Goal: Task Accomplishment & Management: Use online tool/utility

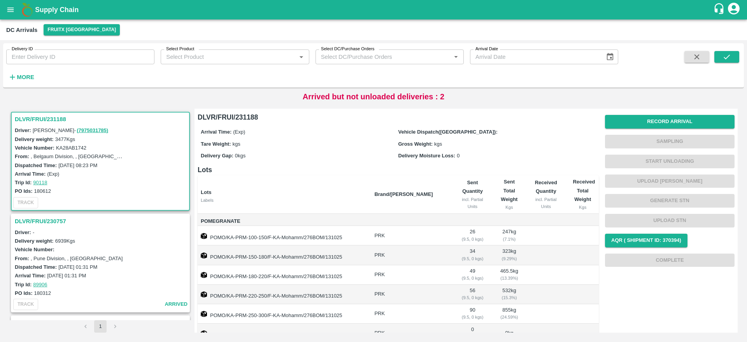
click at [36, 123] on h3 "DLVR/FRUI/231188" at bounding box center [101, 119] width 173 height 10
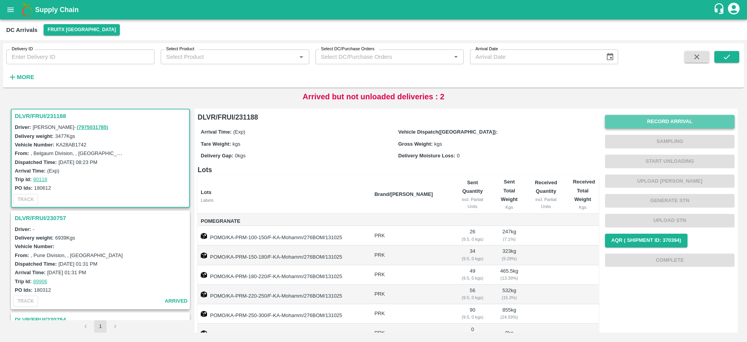
click at [667, 115] on button "Record Arrival" at bounding box center [670, 122] width 130 height 14
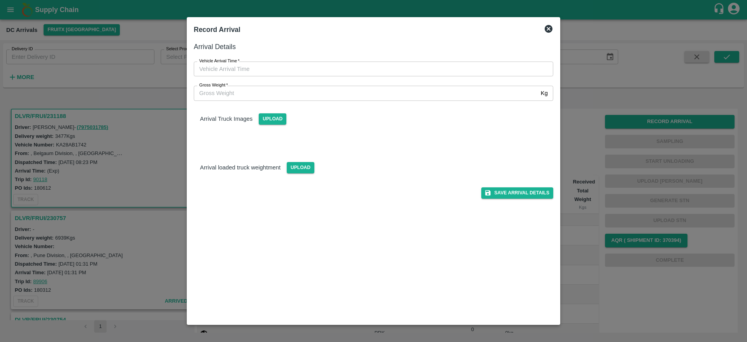
type input "DD/MM/YYYY hh:mm aa"
click at [331, 63] on input "DD/MM/YYYY hh:mm aa" at bounding box center [371, 68] width 354 height 15
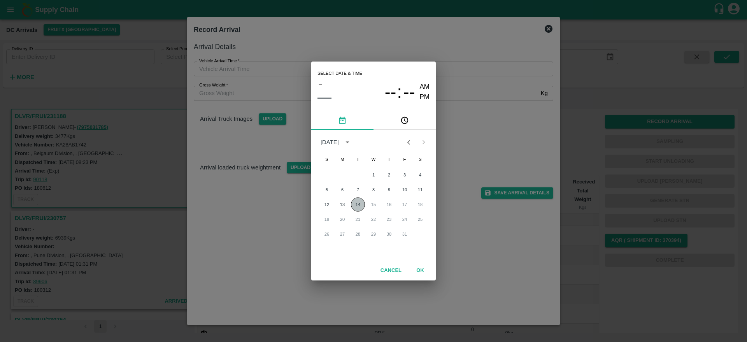
click at [353, 205] on button "14" at bounding box center [358, 204] width 14 height 14
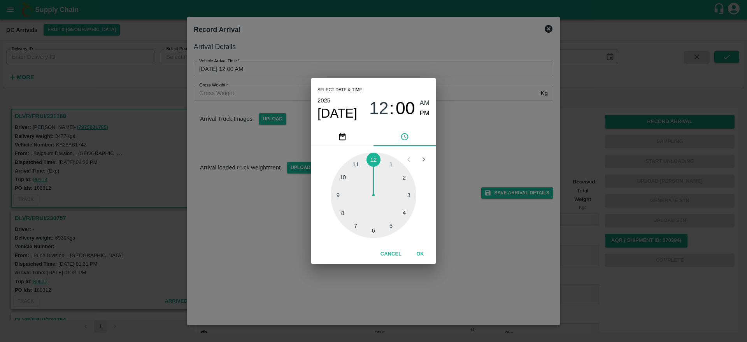
click at [410, 193] on div at bounding box center [374, 195] width 86 height 86
type input "14/10/2025 03:00 AM"
click at [422, 254] on button "OK" at bounding box center [420, 254] width 25 height 14
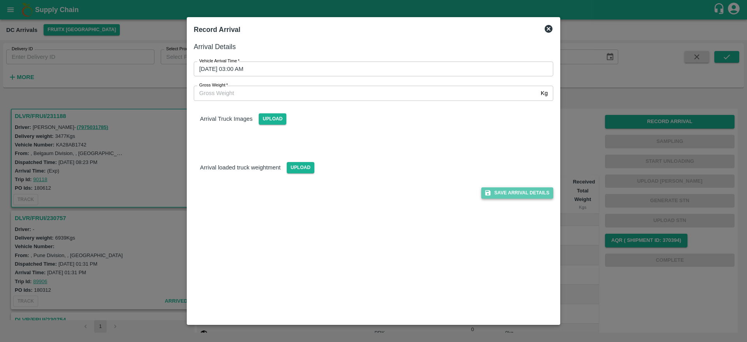
click at [513, 192] on button "Save Arrival Details" at bounding box center [517, 192] width 72 height 11
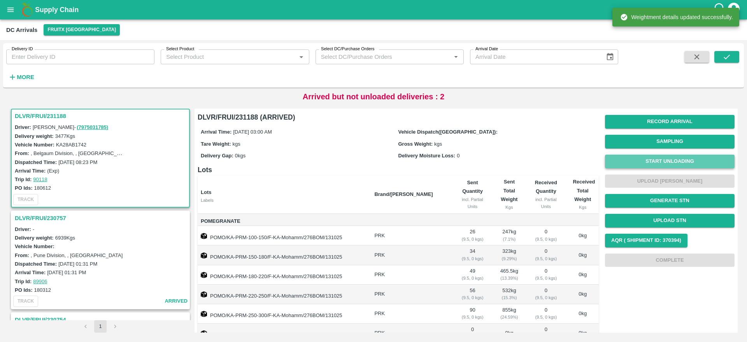
click at [662, 165] on button "Start Unloading" at bounding box center [670, 161] width 130 height 14
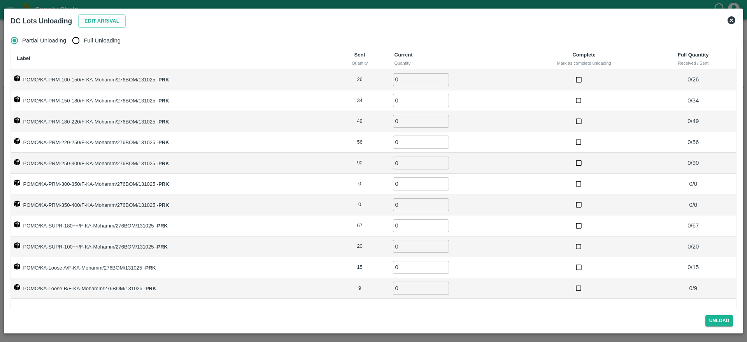
click at [93, 50] on th "Label" at bounding box center [171, 58] width 321 height 21
click at [93, 46] on label "Full Unloading" at bounding box center [94, 41] width 53 height 16
click at [84, 46] on input "Full Unloading" at bounding box center [76, 41] width 16 height 16
radio input "true"
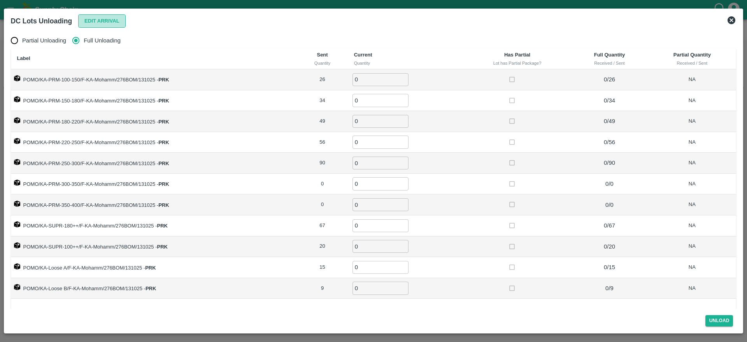
click at [102, 23] on button "Edit Arrival" at bounding box center [101, 21] width 47 height 14
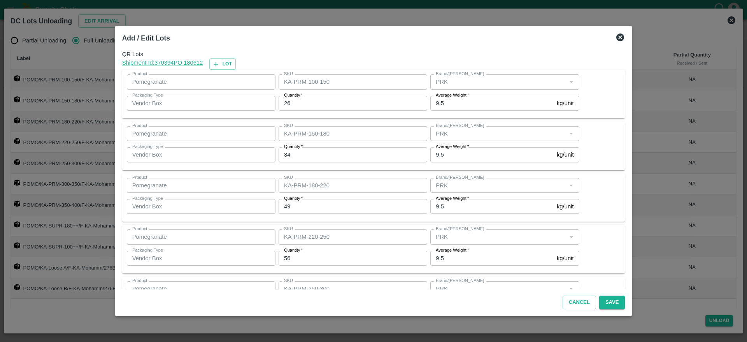
click at [315, 112] on div "Quantity   * 26 Quantity" at bounding box center [351, 103] width 152 height 21
click at [315, 100] on input "26" at bounding box center [353, 103] width 149 height 15
type input "25"
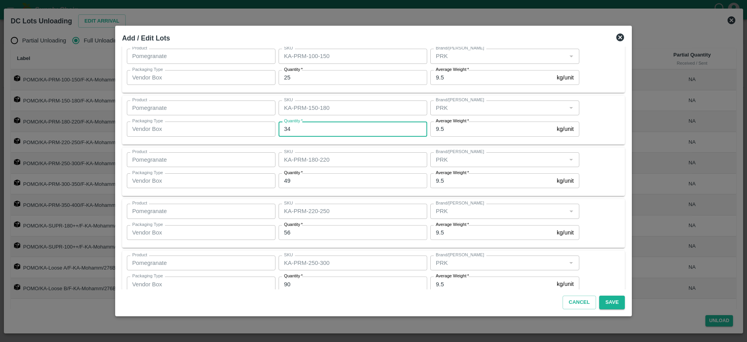
scroll to position [28, 0]
type input "35"
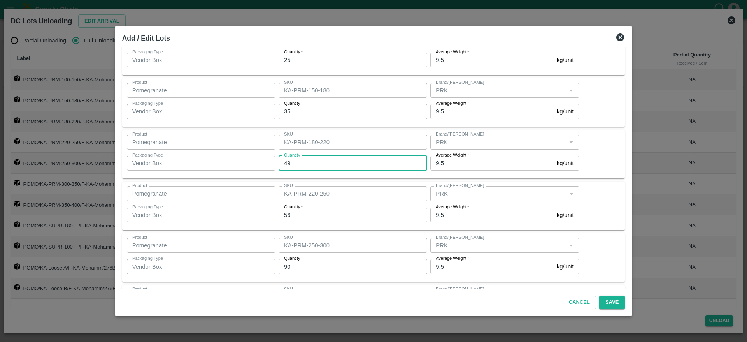
scroll to position [44, 0]
type input "51"
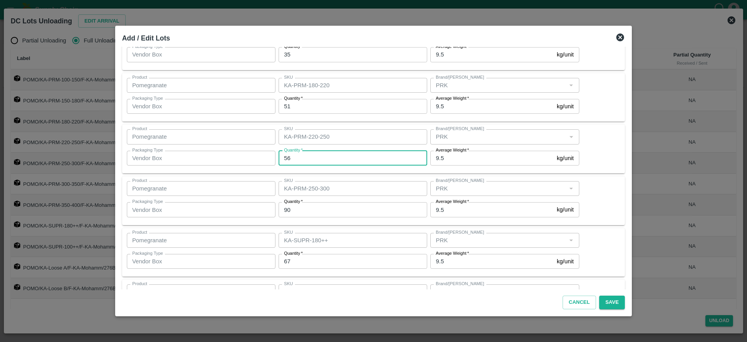
scroll to position [100, 0]
type input "54"
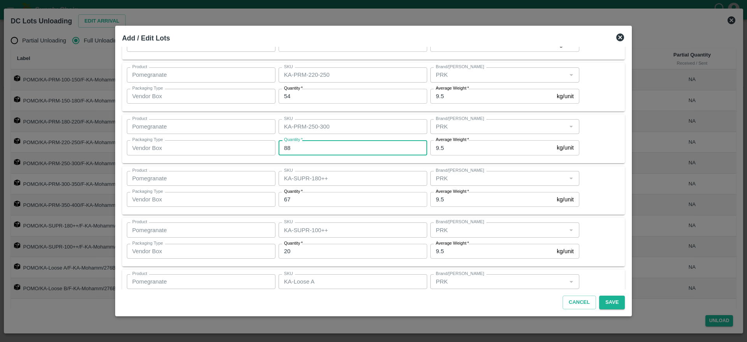
type input "88"
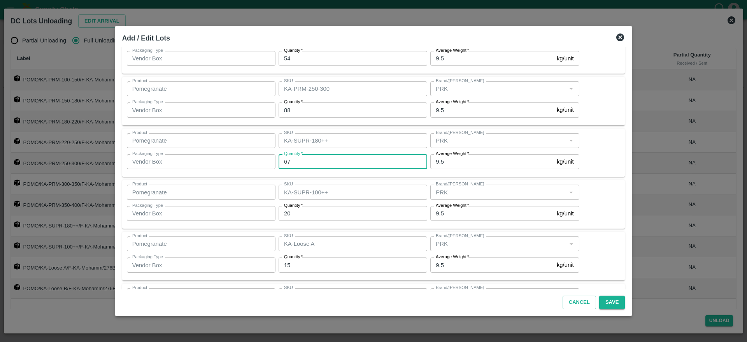
scroll to position [212, 0]
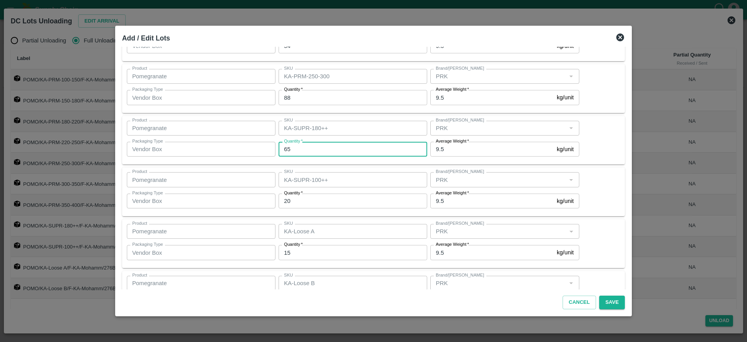
type input "65"
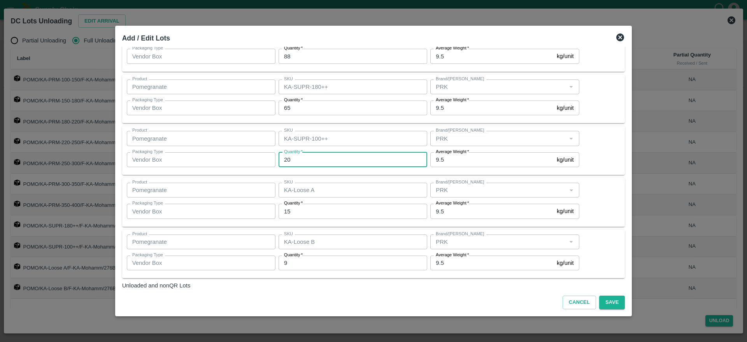
scroll to position [257, 0]
type input "20"
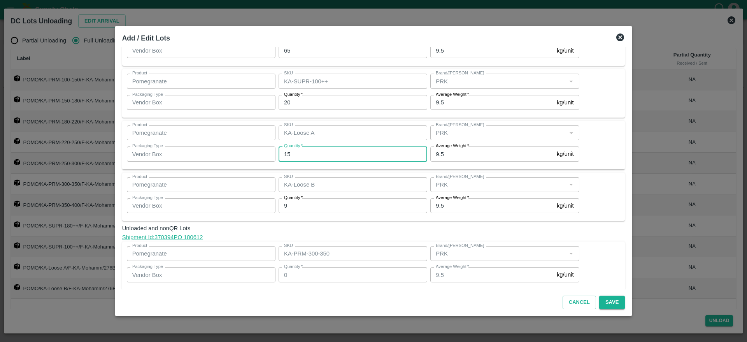
scroll to position [311, 0]
type input "14"
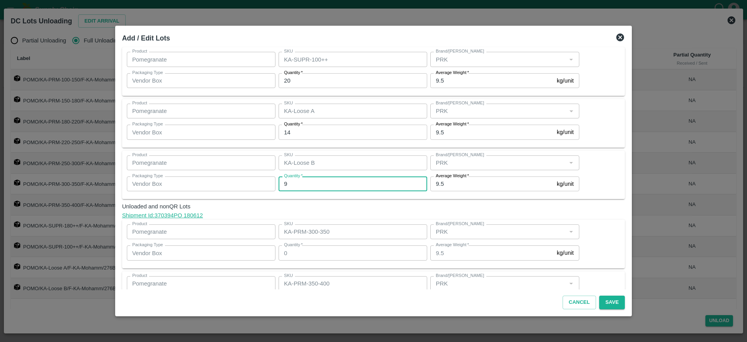
scroll to position [333, 0]
click at [610, 301] on button "Save" at bounding box center [612, 302] width 26 height 14
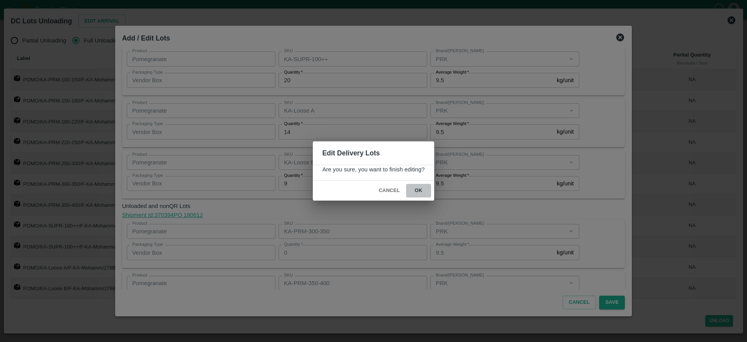
click at [411, 188] on button "ok" at bounding box center [418, 191] width 25 height 14
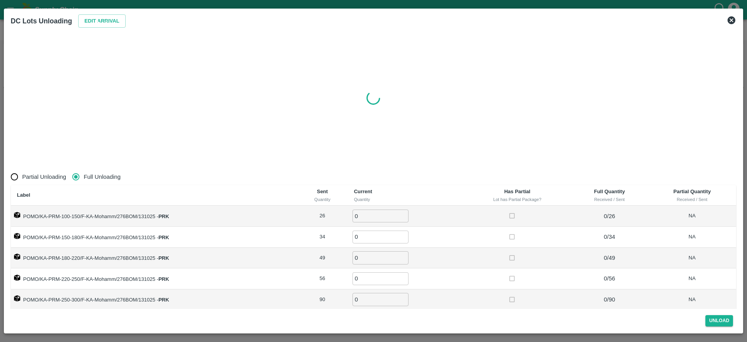
radio input "true"
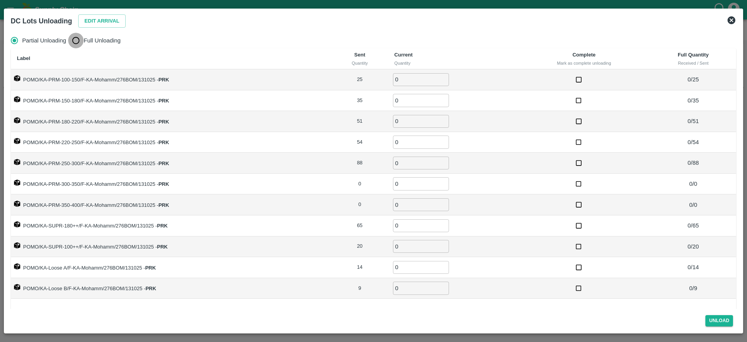
click at [72, 37] on input "Full Unloading" at bounding box center [76, 41] width 16 height 16
radio input "true"
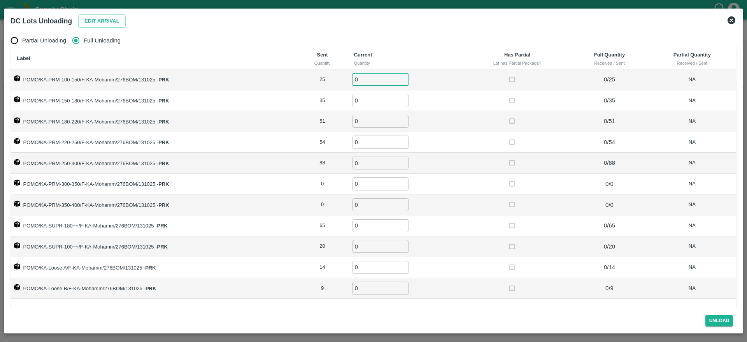
click at [363, 81] on input "0" at bounding box center [380, 79] width 56 height 13
type input "25"
type input "35"
type input "51"
type input "54"
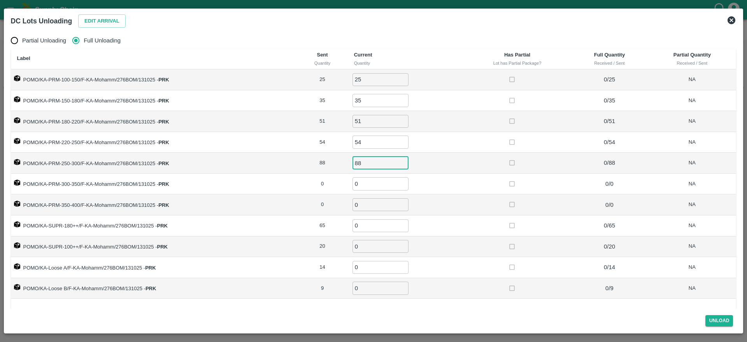
type input "88"
type input "65"
type input "20"
type input "14"
type input "9"
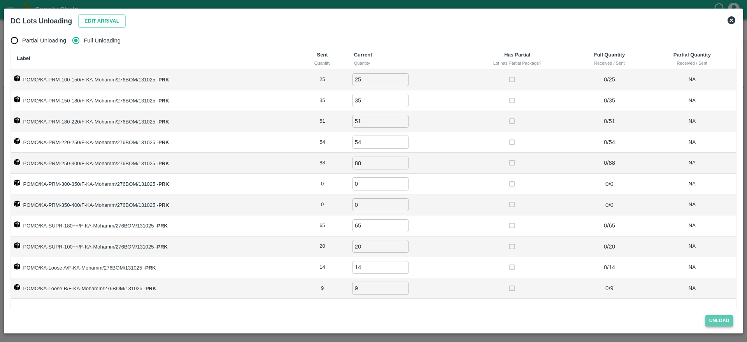
click at [715, 321] on button "Unload" at bounding box center [719, 320] width 28 height 11
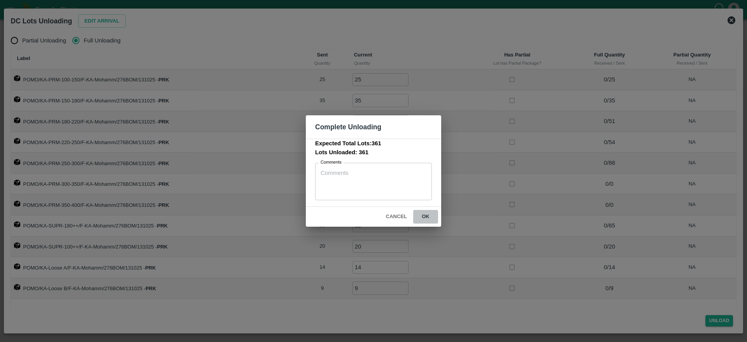
click at [429, 218] on button "ok" at bounding box center [425, 217] width 25 height 14
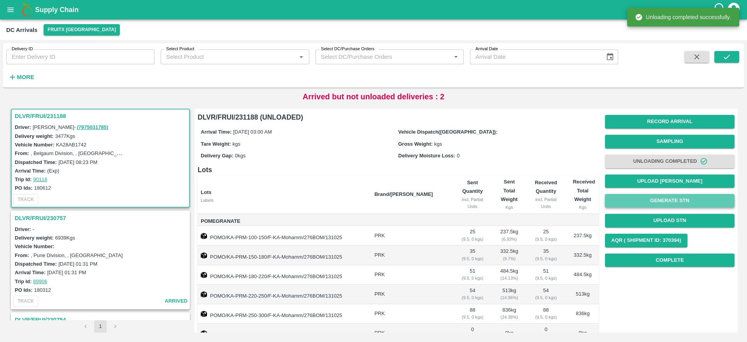
click at [669, 201] on button "Generate STN" at bounding box center [670, 201] width 130 height 14
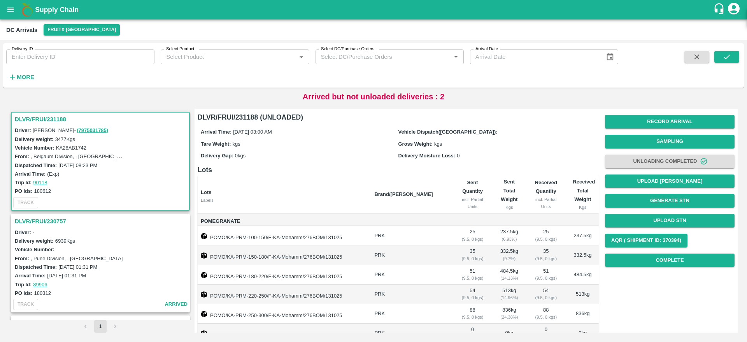
click at [47, 120] on h3 "DLVR/FRUI/231188" at bounding box center [101, 119] width 173 height 10
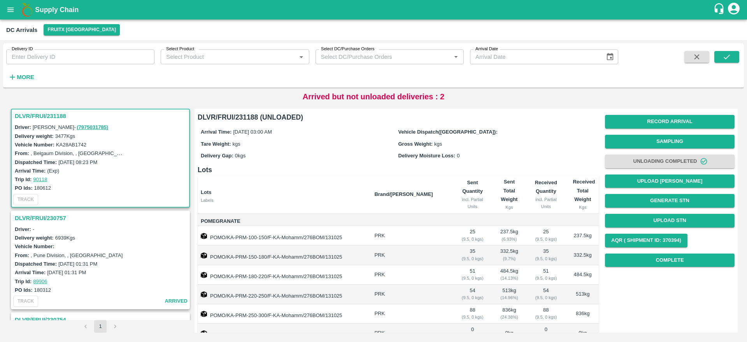
scroll to position [60, 0]
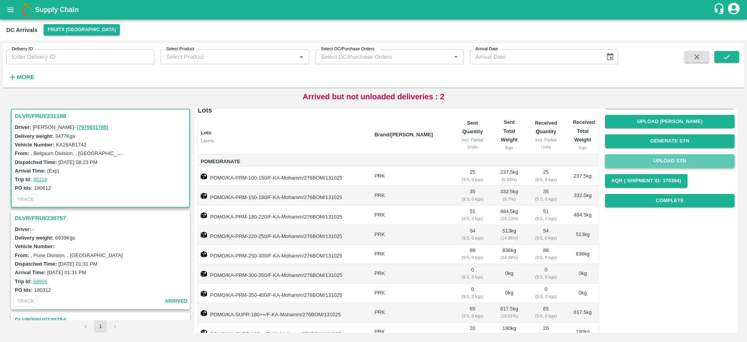
click at [673, 161] on button "Upload STN" at bounding box center [670, 161] width 130 height 14
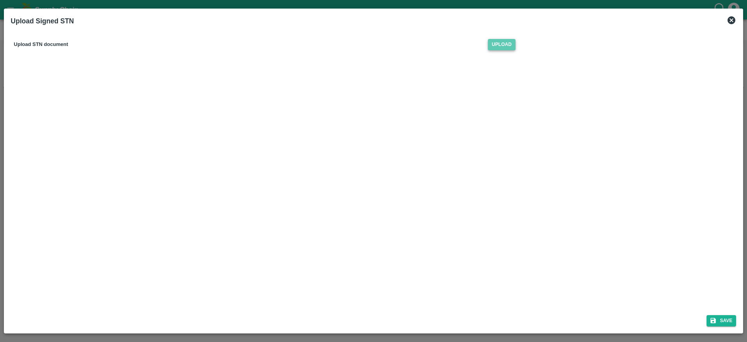
click at [493, 47] on span "Upload" at bounding box center [502, 44] width 28 height 11
click at [0, 0] on input "Upload" at bounding box center [0, 0] width 0 height 0
click at [710, 321] on icon "submit" at bounding box center [712, 320] width 7 height 7
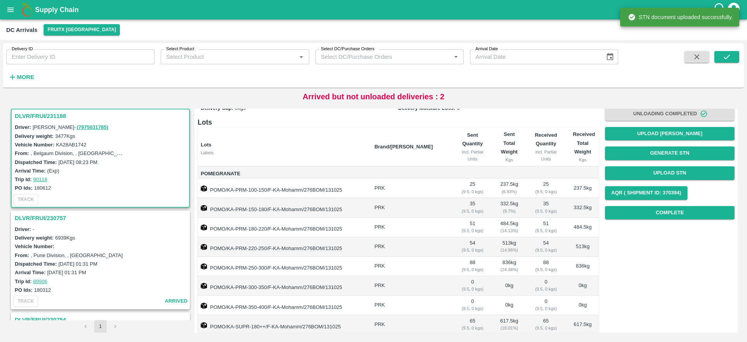
scroll to position [43, 0]
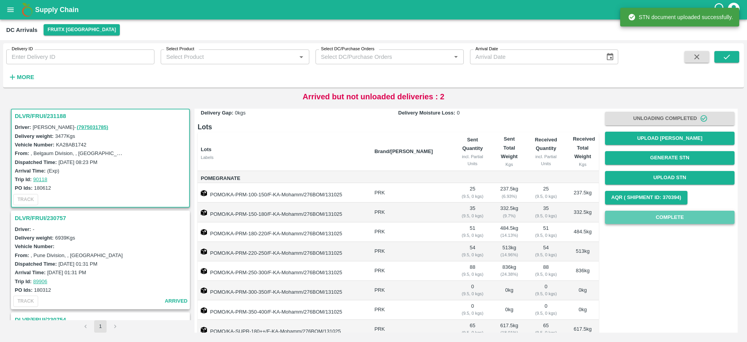
click at [675, 219] on button "Complete" at bounding box center [670, 217] width 130 height 14
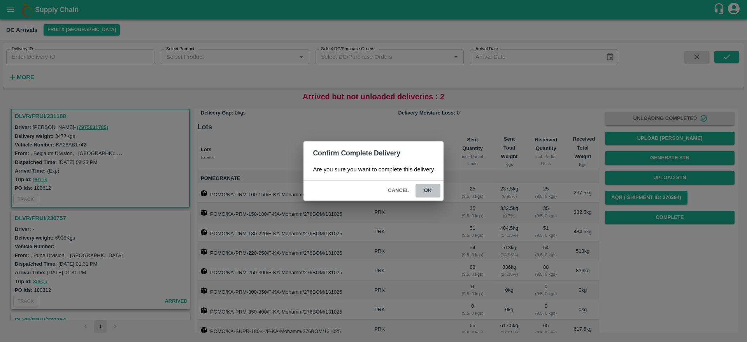
click at [427, 194] on button "ok" at bounding box center [427, 191] width 25 height 14
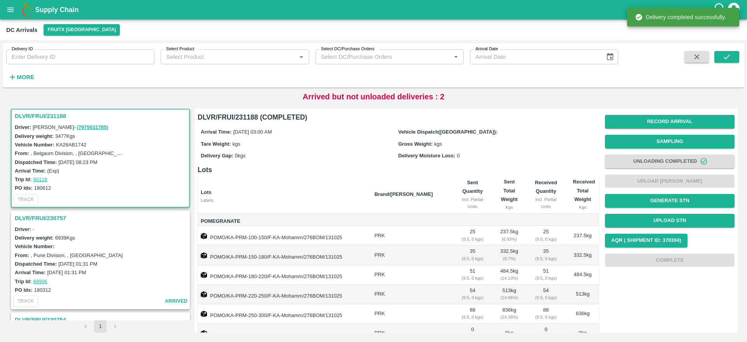
scroll to position [0, 0]
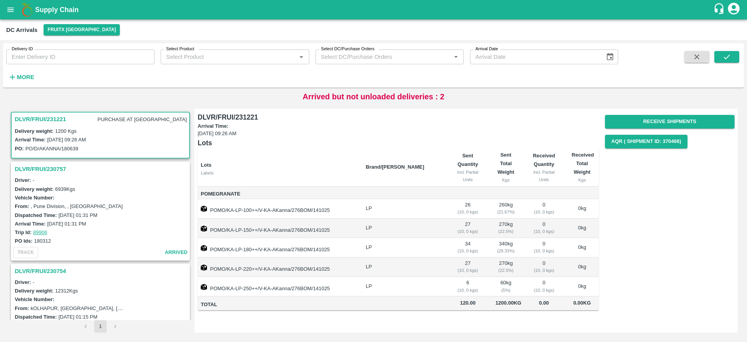
click at [49, 117] on h3 "DLVR/FRUI/231221" at bounding box center [40, 119] width 51 height 10
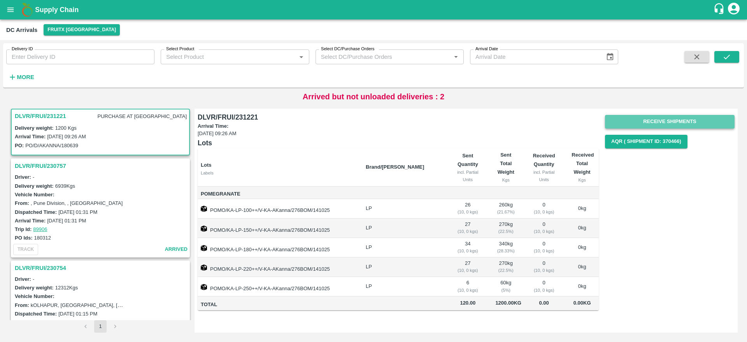
click at [671, 122] on button "Receive Shipments" at bounding box center [670, 122] width 130 height 14
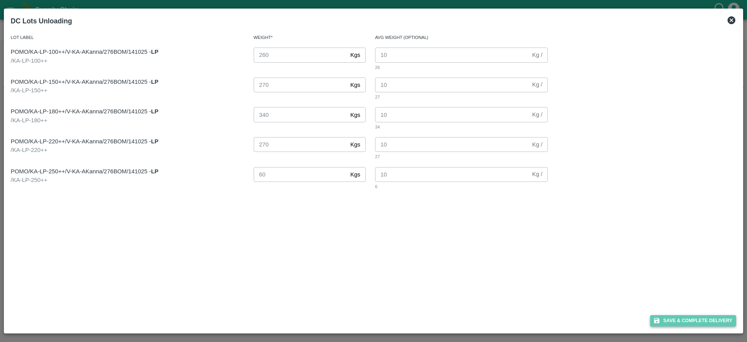
click at [677, 322] on button "Save & Complete Delivery" at bounding box center [693, 320] width 86 height 11
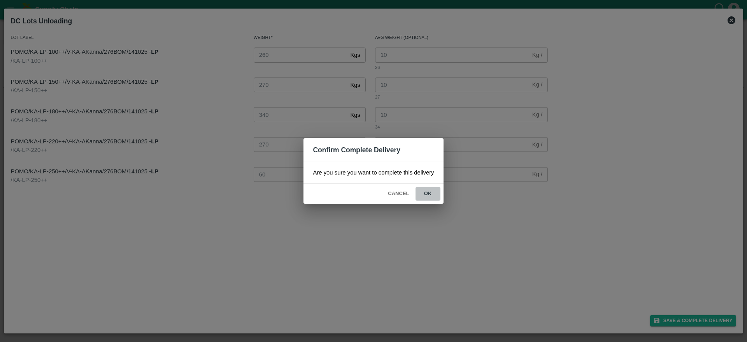
click at [434, 199] on button "ok" at bounding box center [427, 194] width 25 height 14
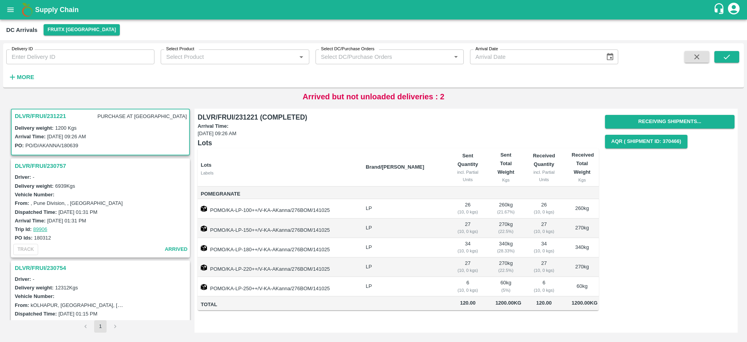
scroll to position [0, 0]
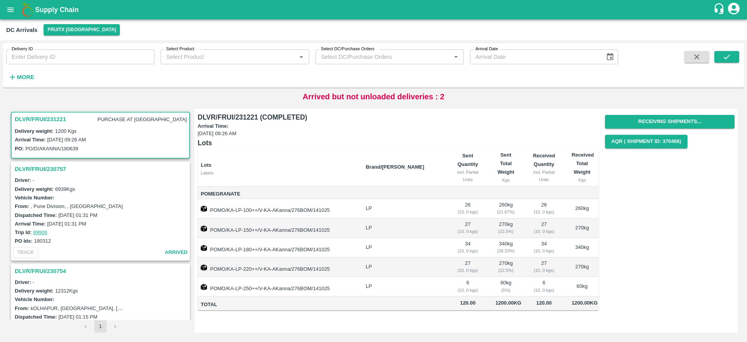
click at [49, 117] on h3 "DLVR/FRUI/231221" at bounding box center [40, 119] width 51 height 10
click at [43, 121] on h3 "DLVR/FRUI/231221" at bounding box center [40, 119] width 51 height 10
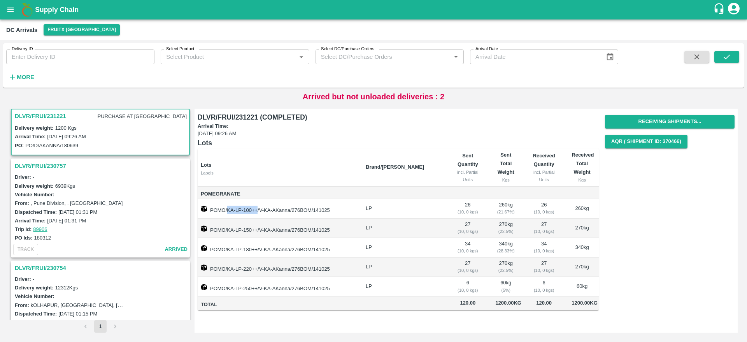
drag, startPoint x: 228, startPoint y: 208, endPoint x: 257, endPoint y: 210, distance: 28.8
click at [257, 210] on td "POMO/KA-LP-100++/V-KA-AKanna/276BOM/141025" at bounding box center [279, 208] width 162 height 19
copy td "KA-LP-100++"
drag, startPoint x: 227, startPoint y: 227, endPoint x: 257, endPoint y: 229, distance: 30.0
click at [257, 229] on td "POMO/KA-LP-150++/V-KA-AKanna/276BOM/141025" at bounding box center [279, 227] width 162 height 19
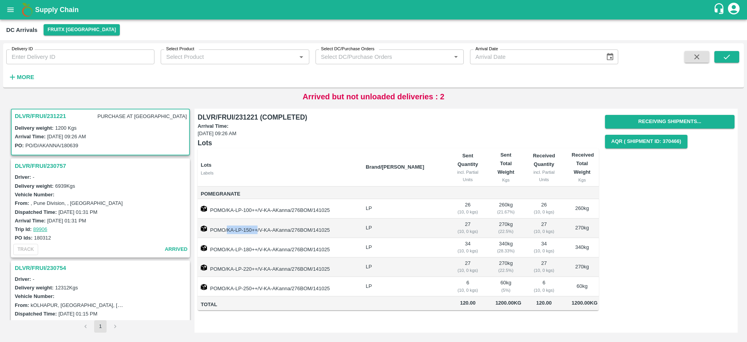
copy td "KA-LP-150++"
drag, startPoint x: 228, startPoint y: 249, endPoint x: 256, endPoint y: 247, distance: 28.5
click at [256, 247] on td "POMO/KA-LP-180++/V-KA-AKanna/276BOM/141025" at bounding box center [279, 247] width 162 height 19
copy td "KA-LP-180++"
drag, startPoint x: 227, startPoint y: 266, endPoint x: 257, endPoint y: 269, distance: 30.1
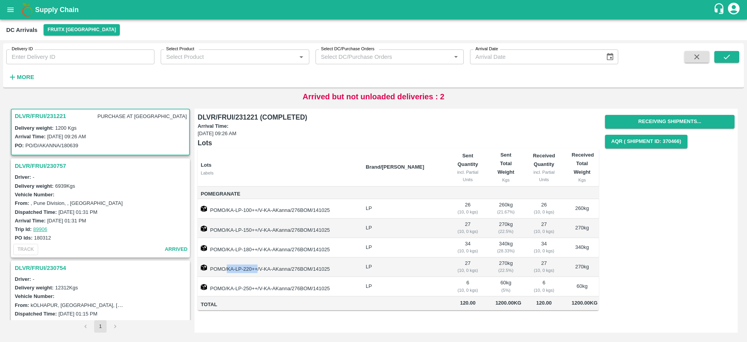
click at [257, 269] on td "POMO/KA-LP-220++/V-KA-AKanna/276BOM/141025" at bounding box center [279, 266] width 162 height 19
copy td "KA-LP-220++"
drag, startPoint x: 229, startPoint y: 289, endPoint x: 237, endPoint y: 287, distance: 8.6
click at [237, 287] on td "POMO/KA-LP-250++/V-KA-AKanna/276BOM/141025" at bounding box center [279, 286] width 162 height 19
drag, startPoint x: 227, startPoint y: 287, endPoint x: 257, endPoint y: 288, distance: 29.6
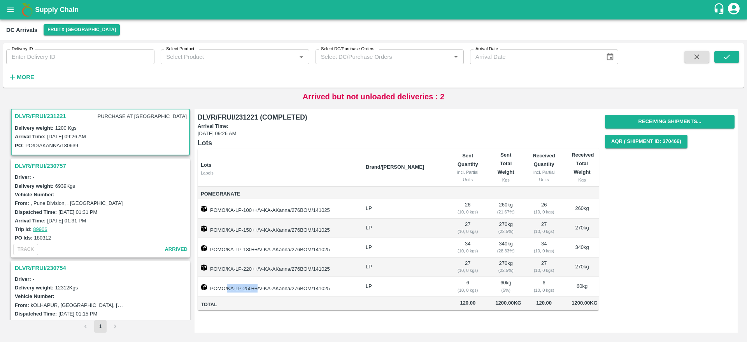
click at [257, 288] on td "POMO/KA-LP-250++/V-KA-AKanna/276BOM/141025" at bounding box center [279, 286] width 162 height 19
copy td "KA-LP-250++"
click at [446, 248] on td "34 ( 10, 0 kgs)" at bounding box center [467, 247] width 43 height 19
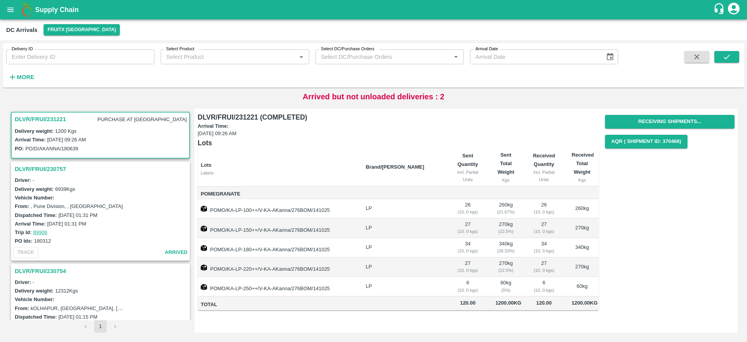
click at [40, 114] on h3 "DLVR/FRUI/231221" at bounding box center [40, 119] width 51 height 10
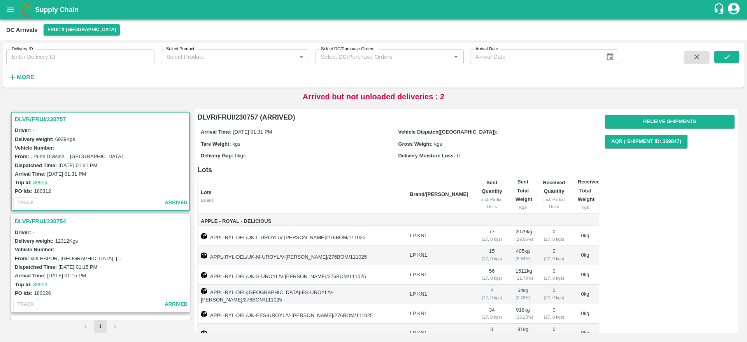
click at [49, 119] on h3 "DLVR/FRUI/230757" at bounding box center [101, 119] width 173 height 10
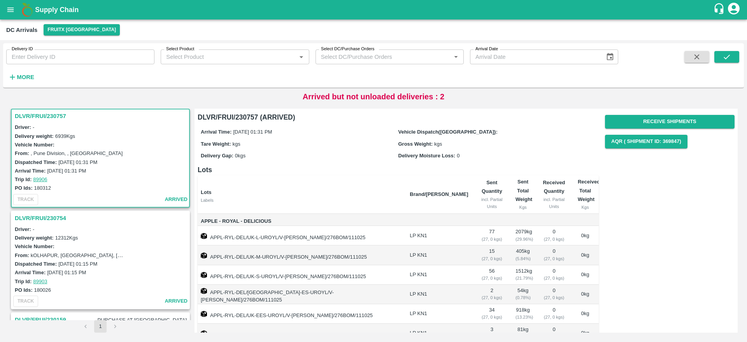
scroll to position [95, 0]
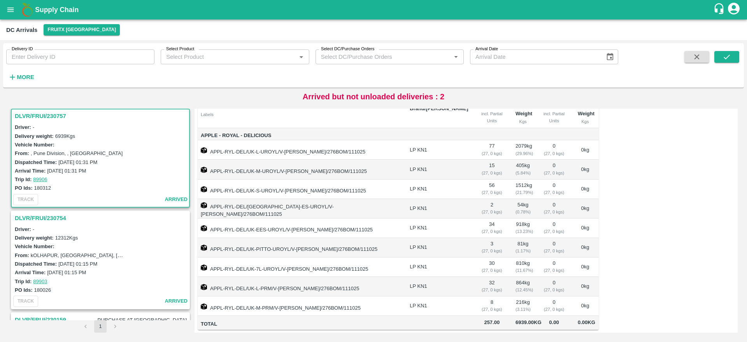
click at [23, 217] on h3 "DLVR/FRUI/230754" at bounding box center [101, 218] width 173 height 10
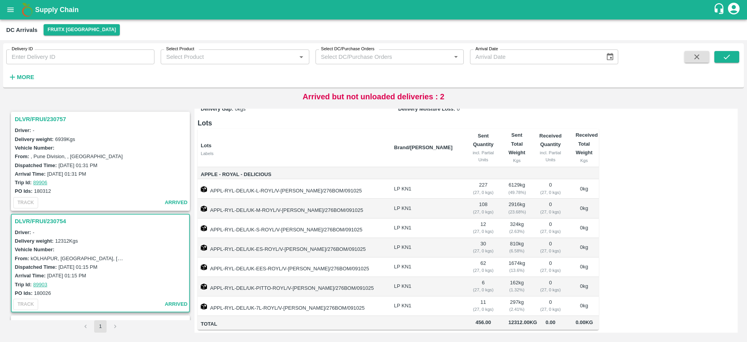
click at [45, 115] on h3 "DLVR/FRUI/230757" at bounding box center [101, 119] width 173 height 10
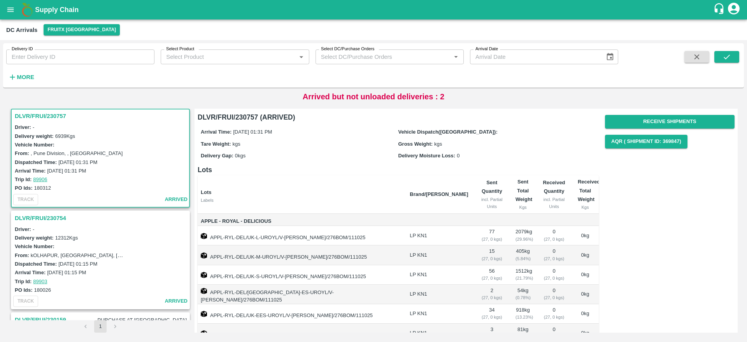
scroll to position [95, 0]
